Goal: Information Seeking & Learning: Learn about a topic

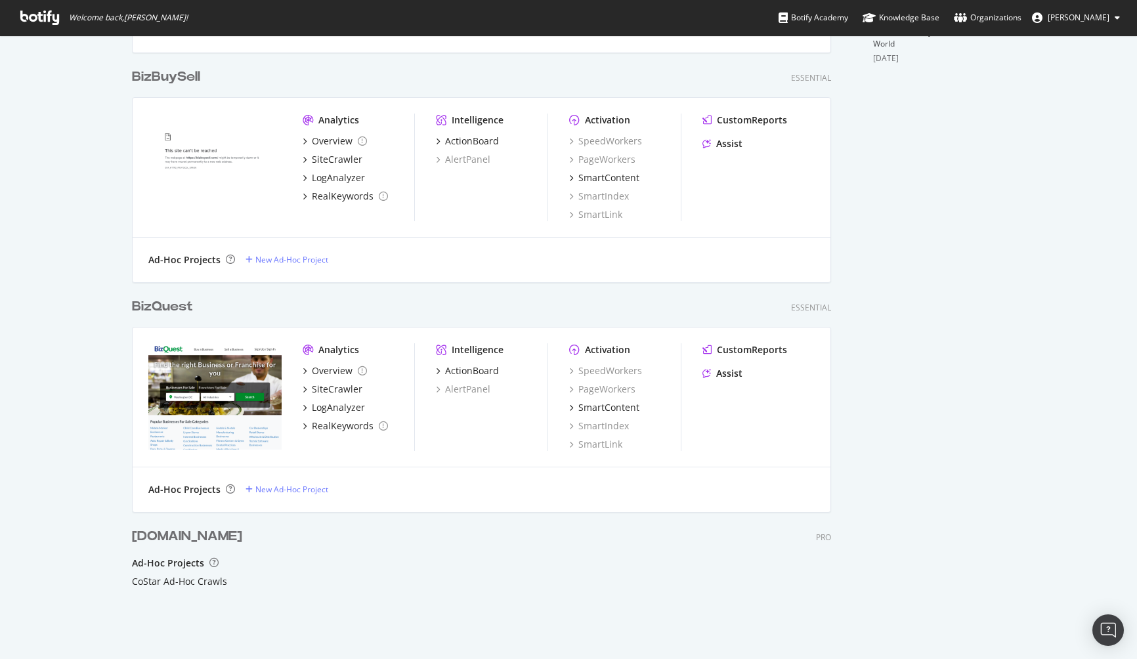
scroll to position [525, 0]
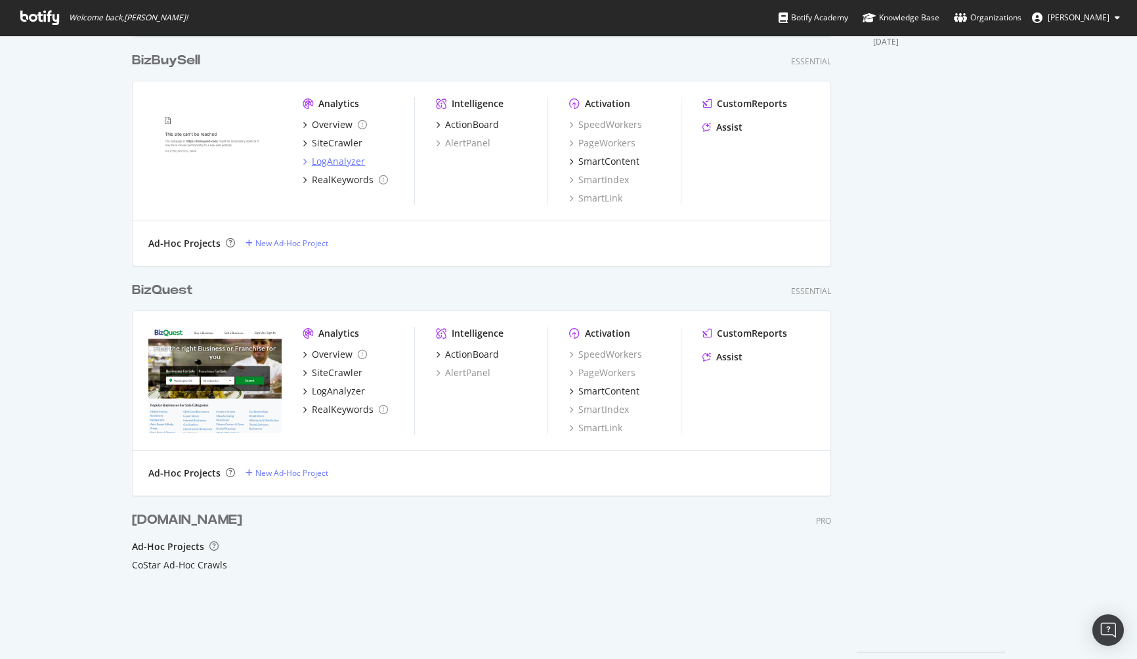
click at [319, 161] on div "LogAnalyzer" at bounding box center [338, 161] width 53 height 13
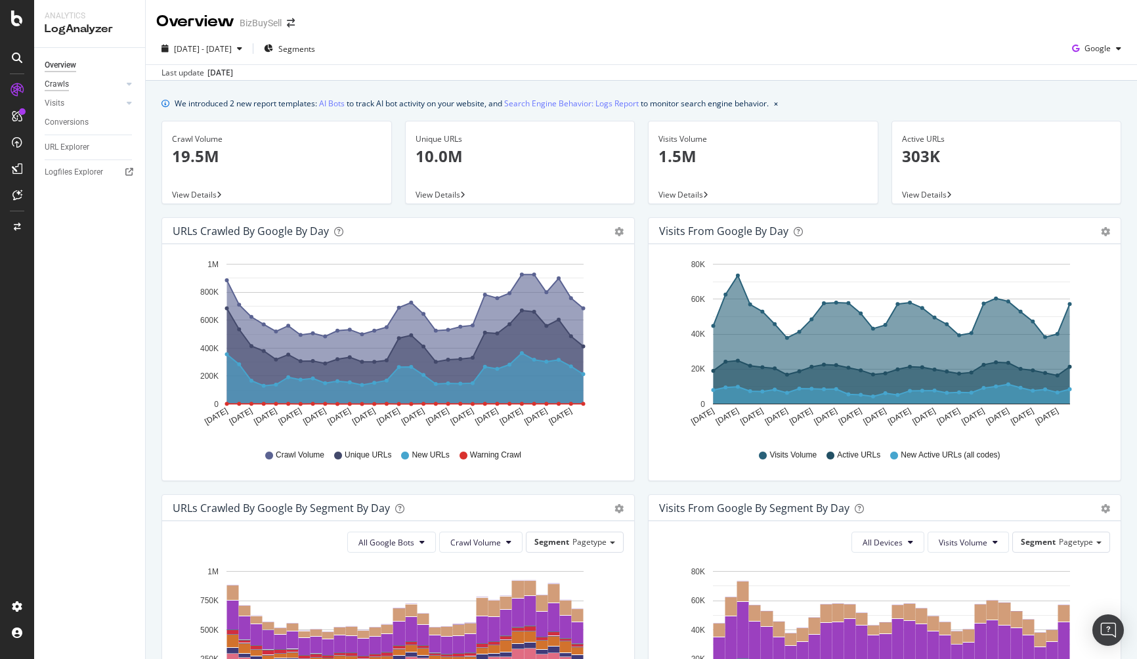
click at [68, 86] on div "Crawls" at bounding box center [57, 84] width 24 height 14
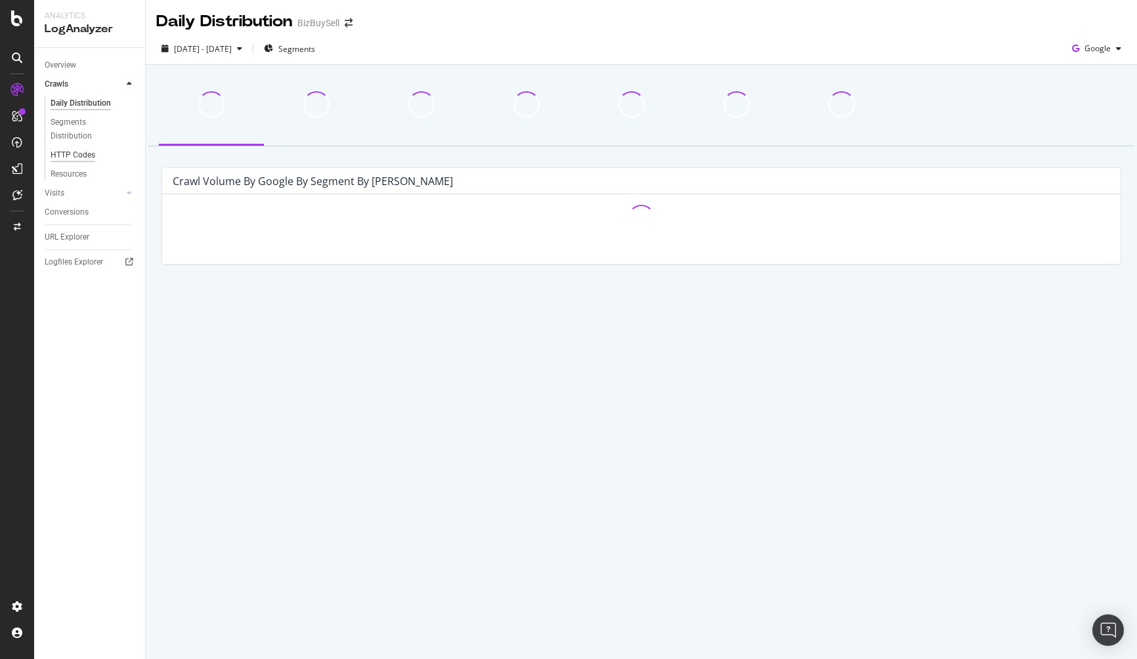
click at [75, 152] on div "HTTP Codes" at bounding box center [73, 155] width 45 height 14
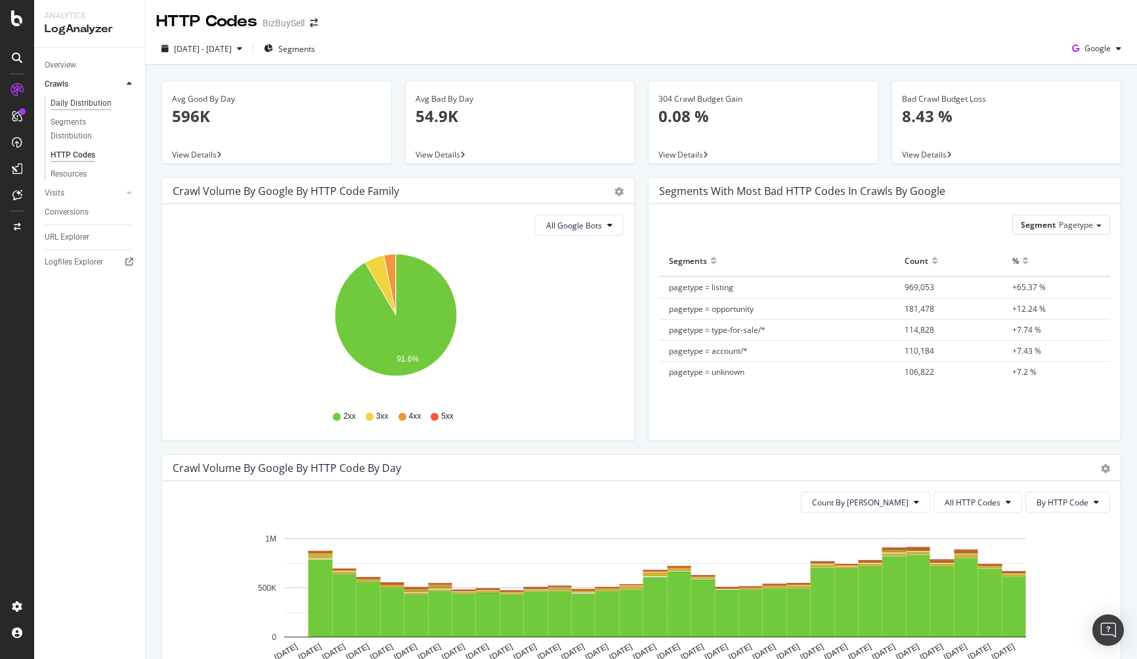
click at [83, 105] on div "Daily Distribution" at bounding box center [81, 103] width 61 height 14
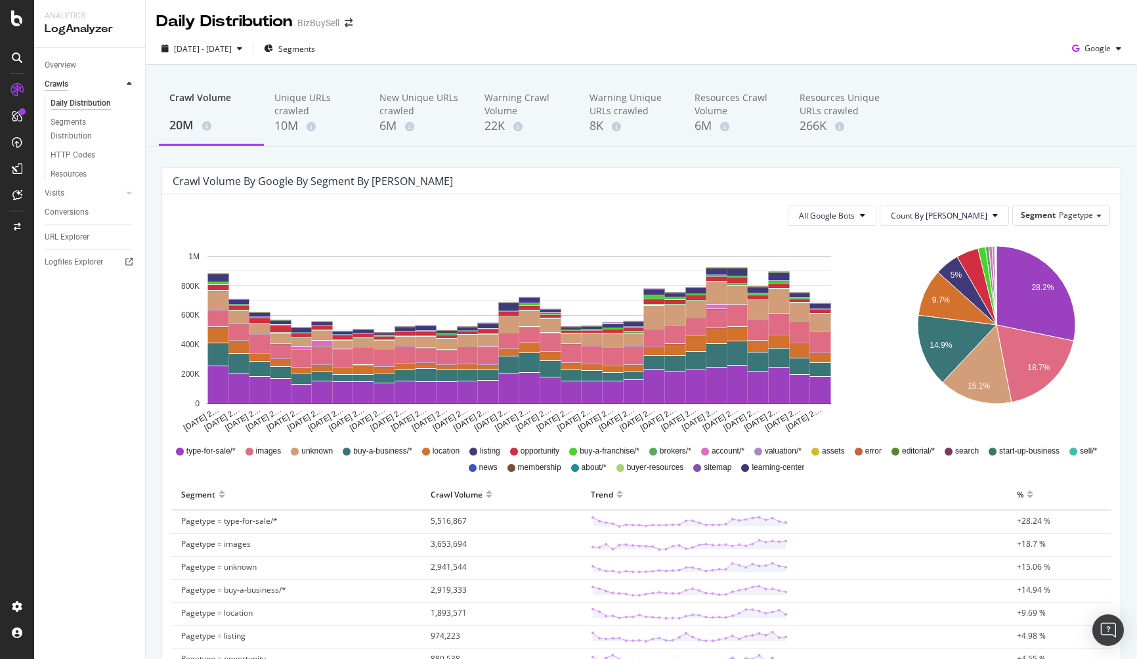
click at [61, 87] on div "Crawls" at bounding box center [57, 84] width 24 height 14
click at [1095, 56] on div "Google" at bounding box center [1096, 49] width 60 height 20
click at [1082, 123] on span "OpenAI" at bounding box center [1096, 123] width 49 height 12
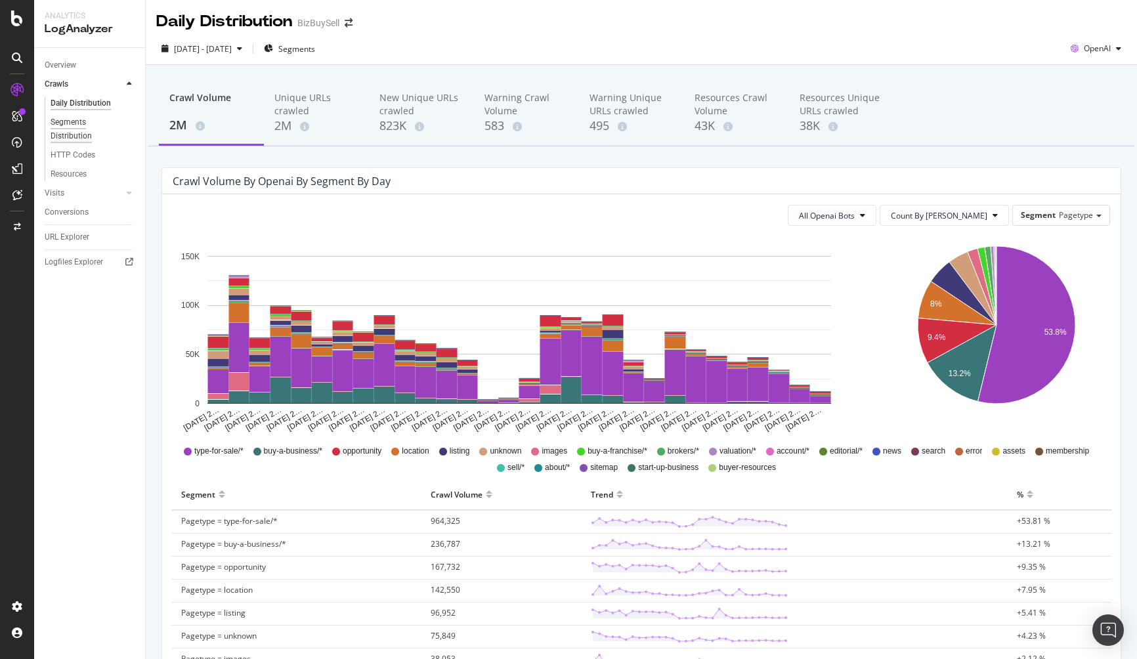
click at [81, 137] on div "Segments Distribution" at bounding box center [87, 130] width 73 height 28
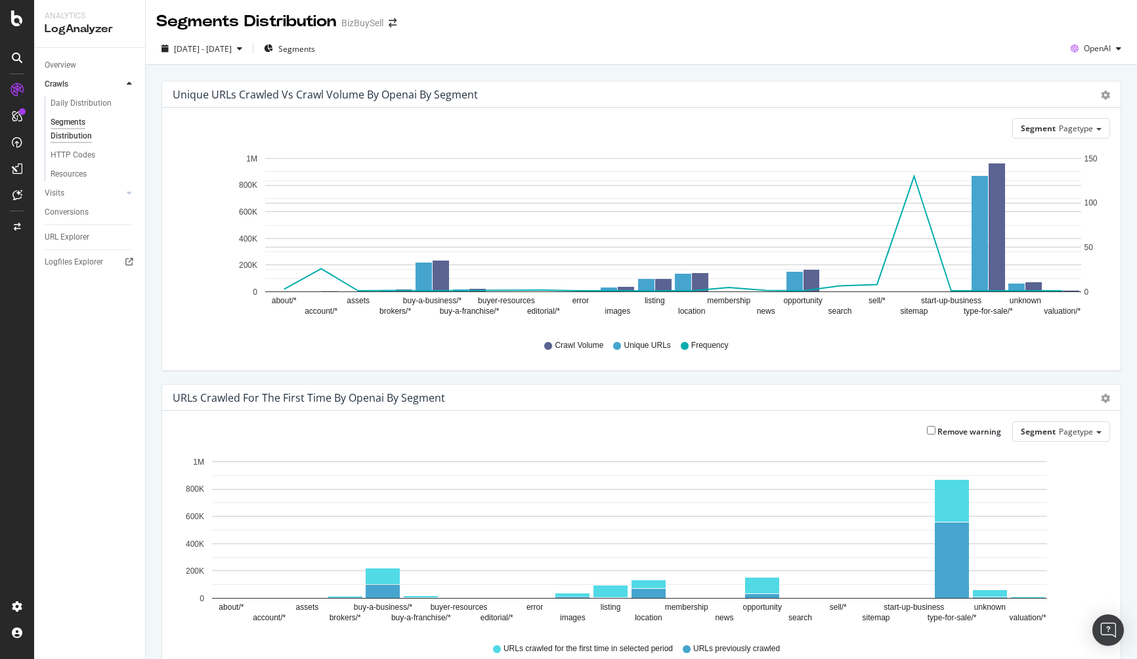
click at [79, 26] on div "LogAnalyzer" at bounding box center [90, 29] width 90 height 15
click at [64, 17] on div "Analytics" at bounding box center [90, 16] width 90 height 11
click at [74, 167] on div "LogAnalyzer" at bounding box center [74, 168] width 51 height 13
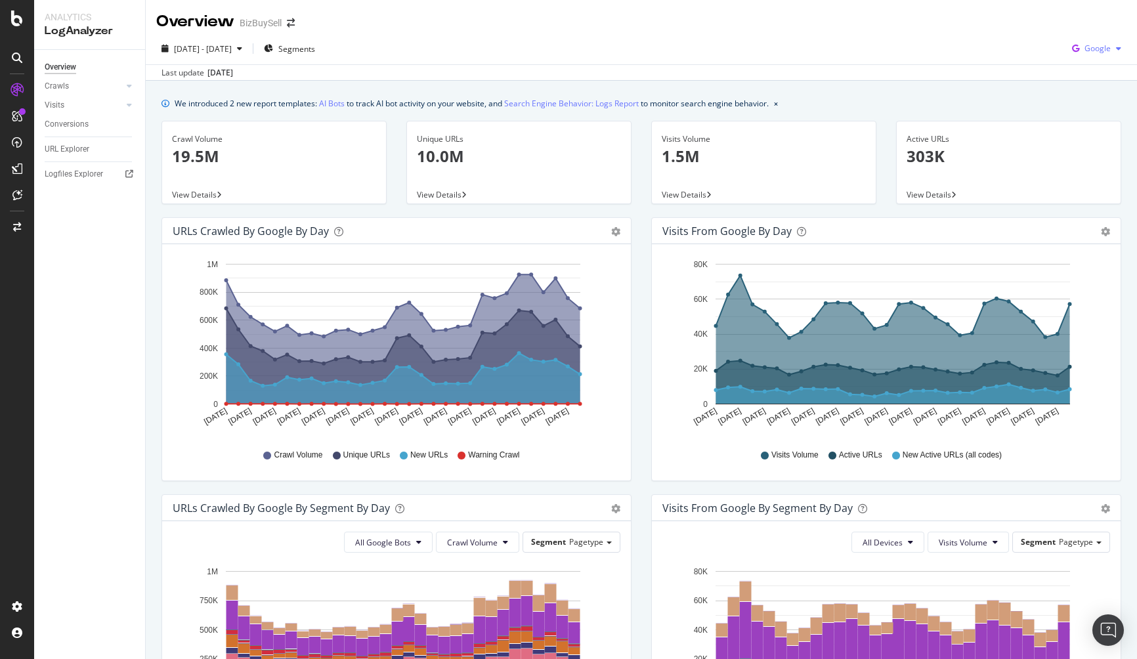
click at [1093, 53] on span "Google" at bounding box center [1097, 48] width 26 height 11
click at [1078, 125] on span "OpenAI" at bounding box center [1096, 123] width 49 height 12
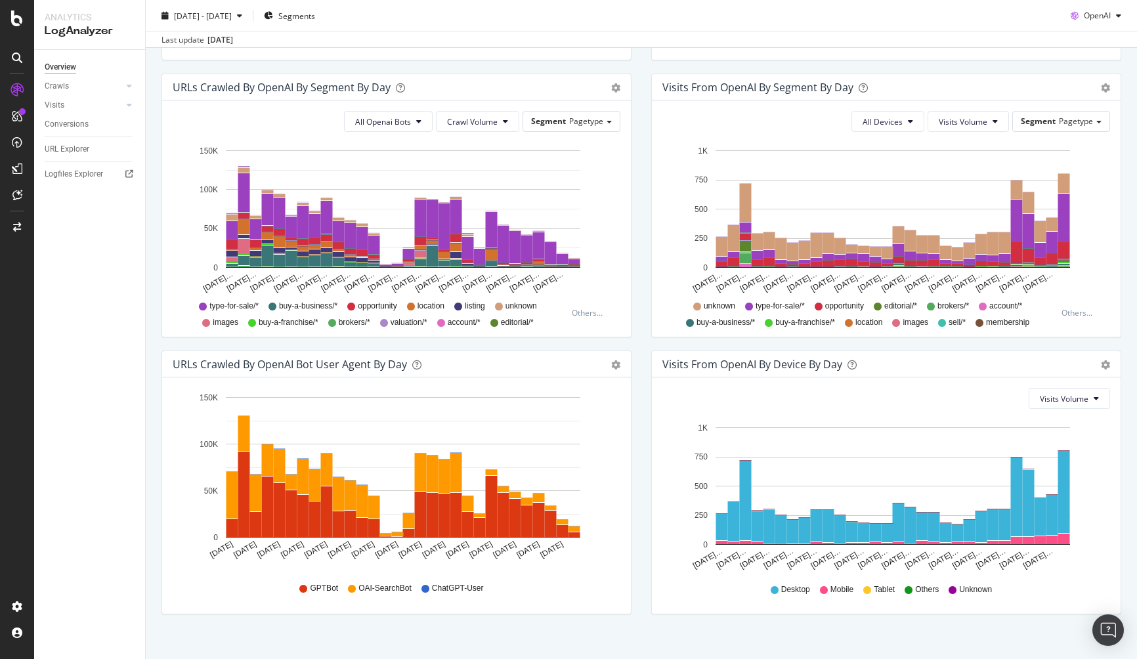
scroll to position [435, 0]
